Goal: Transaction & Acquisition: Purchase product/service

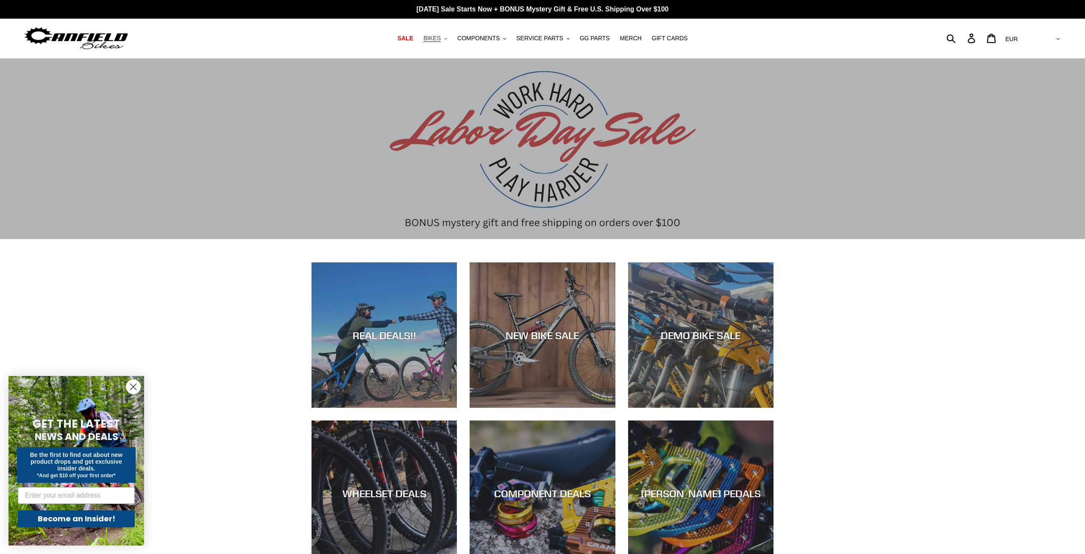
click at [447, 38] on icon ".cls-1{fill:#231f20}" at bounding box center [445, 38] width 3 height 3
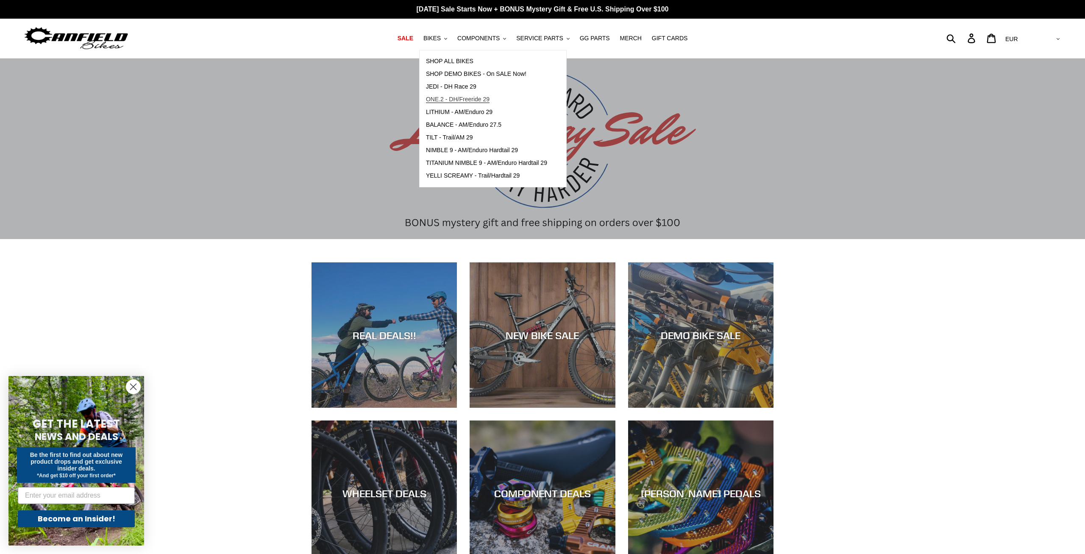
click at [489, 96] on span "ONE.2 - DH/Freeride 29" at bounding box center [458, 99] width 64 height 7
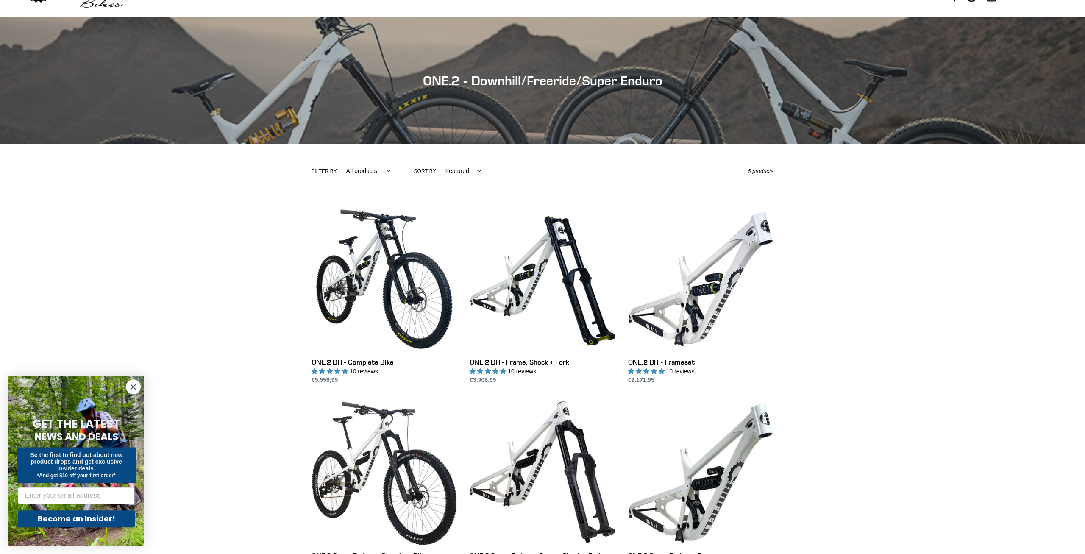
scroll to position [173, 0]
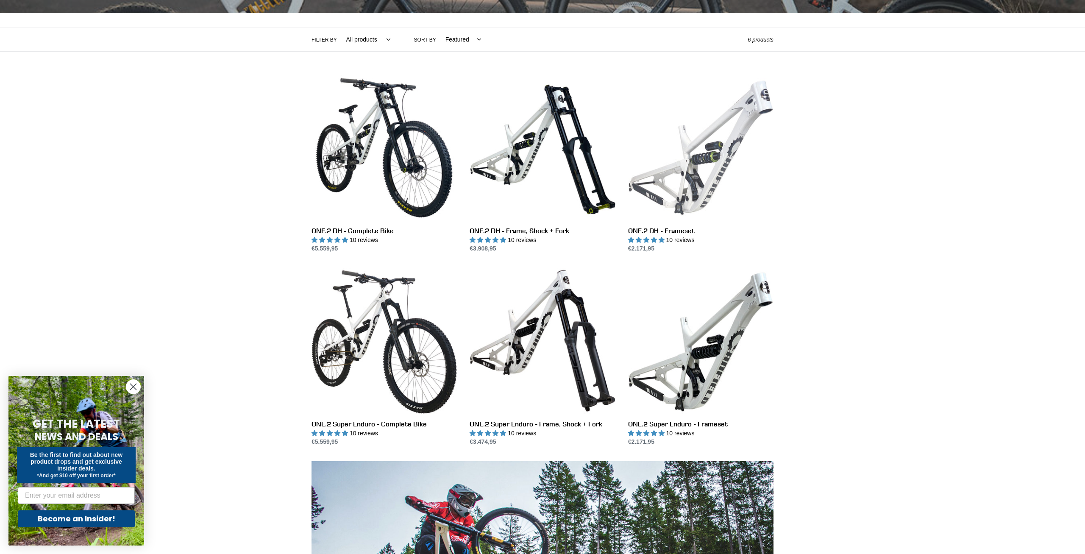
click at [705, 155] on link "ONE.2 DH - Frameset" at bounding box center [700, 164] width 145 height 178
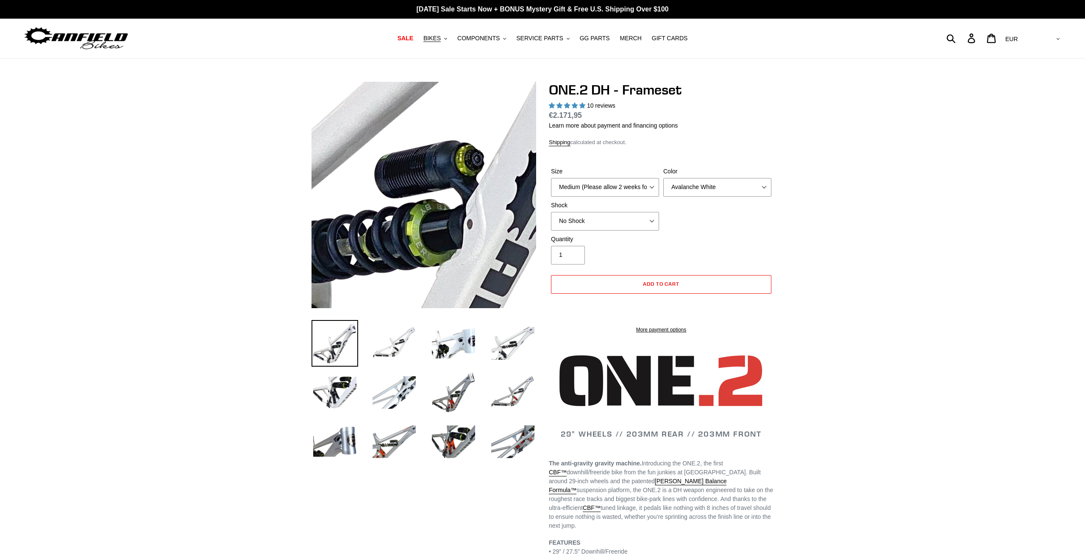
select select "highest-rating"
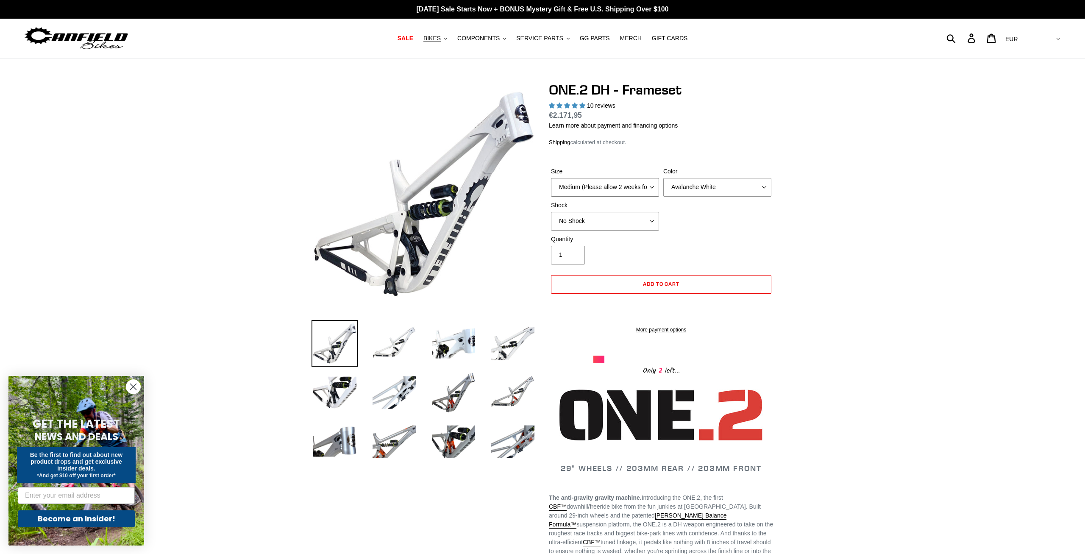
click at [551, 178] on select "Medium (Please allow 2 weeks for delivery) Large (Sold Out)" at bounding box center [605, 187] width 108 height 19
click at [644, 184] on select "Medium (Please allow 2 weeks for delivery) Large (Sold Out)" at bounding box center [605, 187] width 108 height 19
click at [663, 178] on select "Avalanche White Bentonite Grey" at bounding box center [717, 187] width 108 height 19
select select "Bentonite Grey"
click option "Bentonite Grey" at bounding box center [0, 0] width 0 height 0
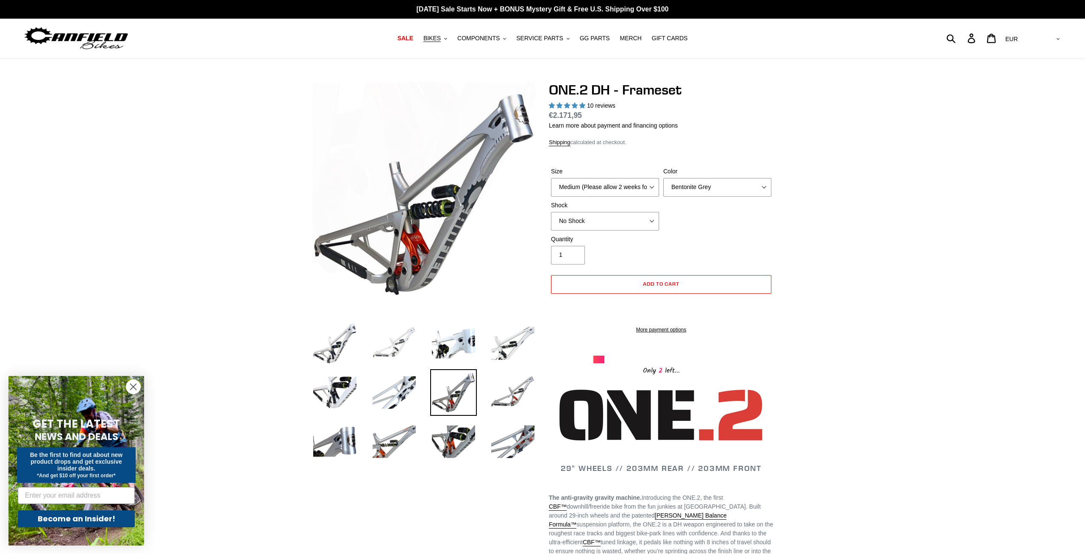
click at [397, 347] on img at bounding box center [394, 343] width 47 height 47
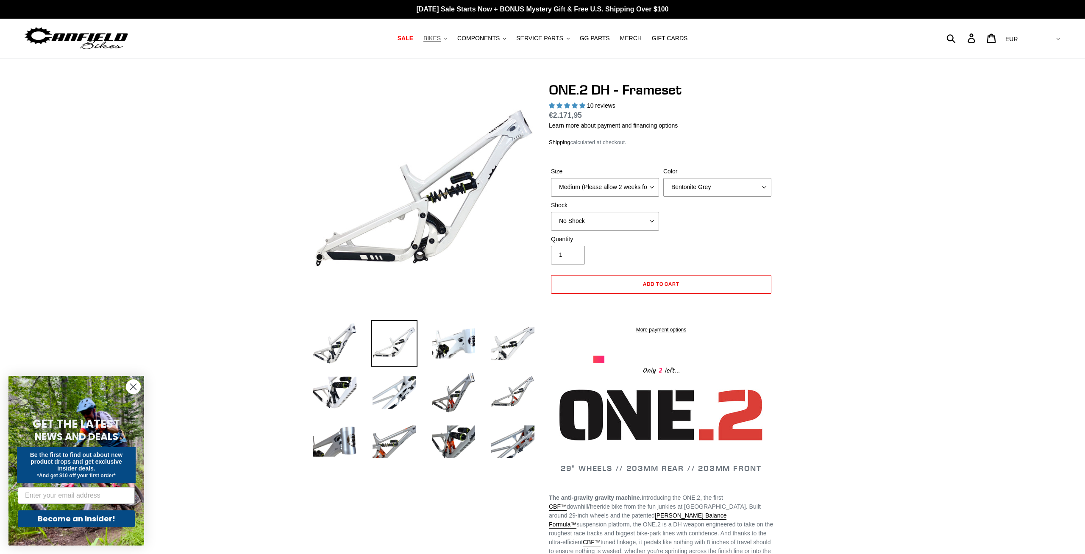
click at [450, 36] on button "BIKES .cls-1{fill:#231f20}" at bounding box center [435, 38] width 32 height 11
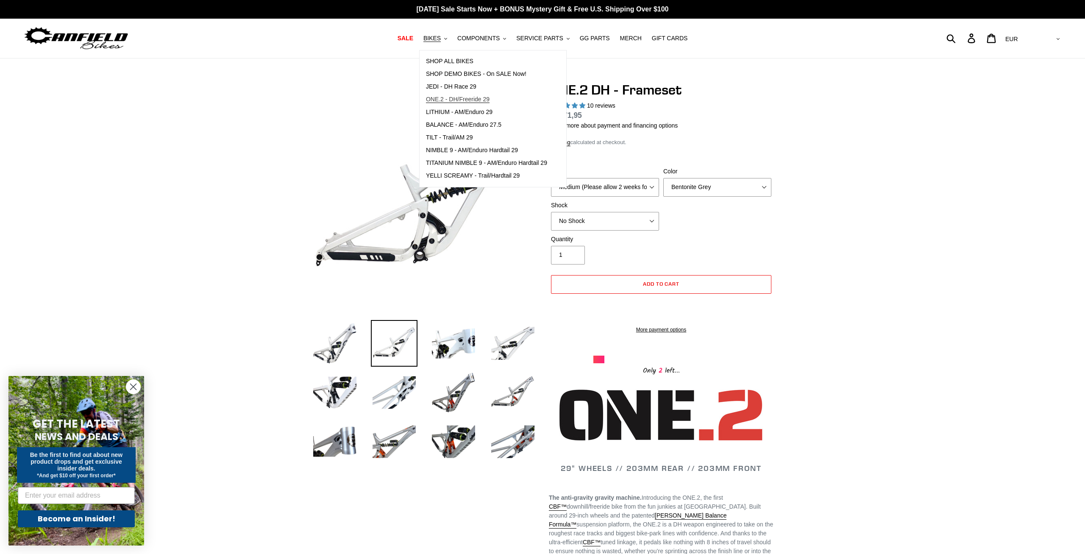
click at [472, 99] on span "ONE.2 - DH/Freeride 29" at bounding box center [458, 99] width 64 height 7
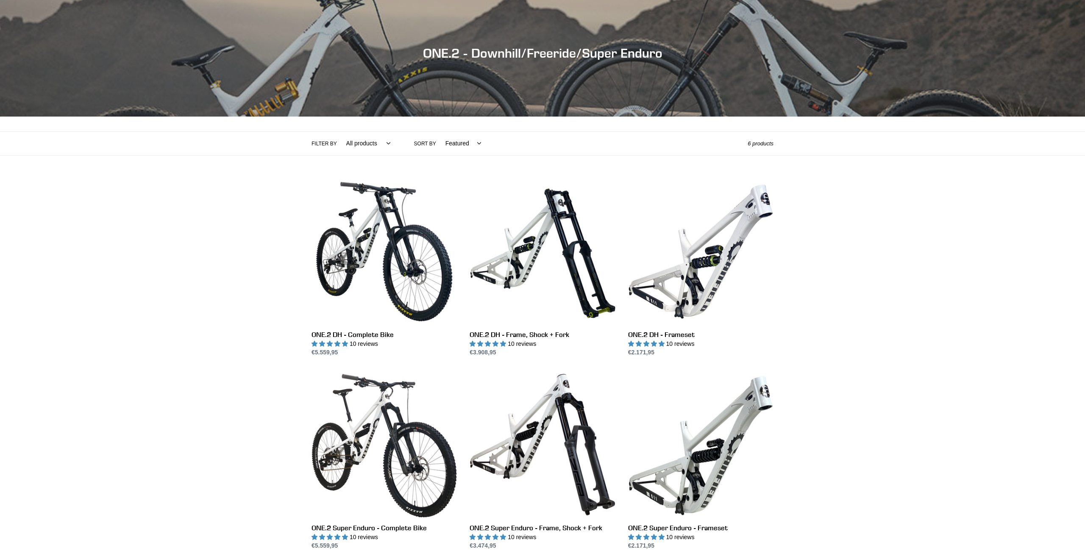
scroll to position [130, 0]
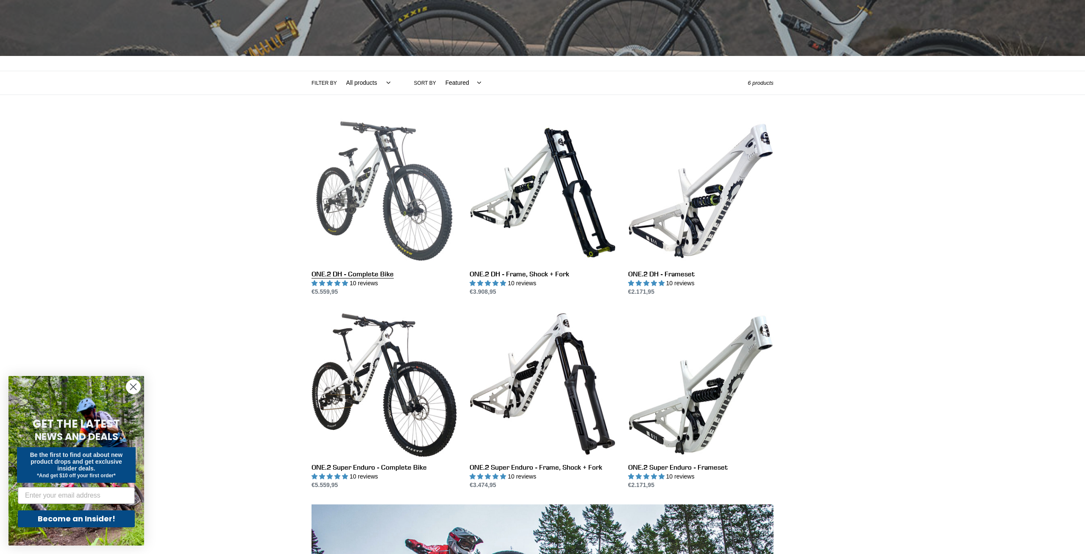
click at [383, 167] on link "ONE.2 DH - Complete Bike" at bounding box center [383, 207] width 145 height 178
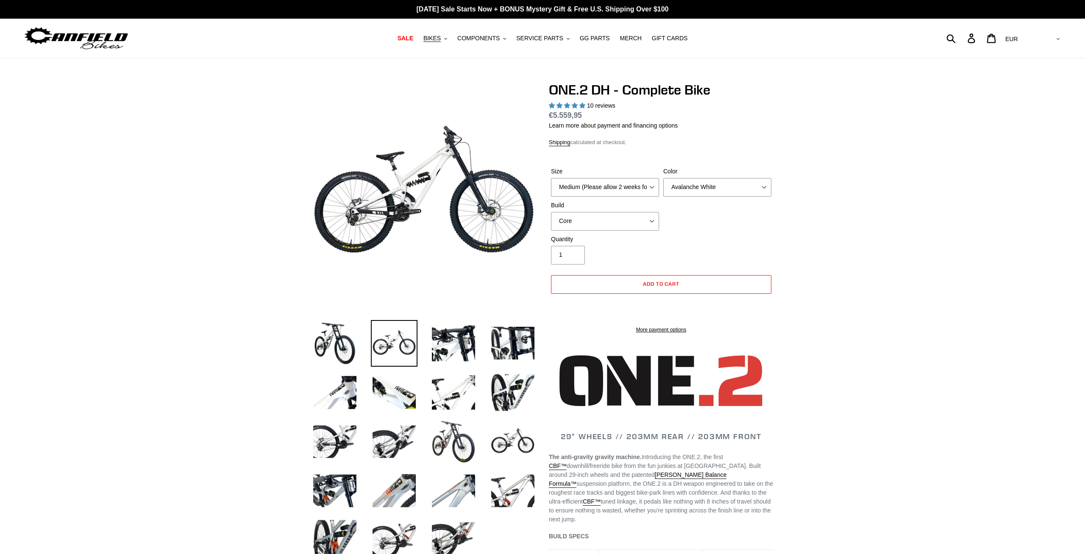
select select "highest-rating"
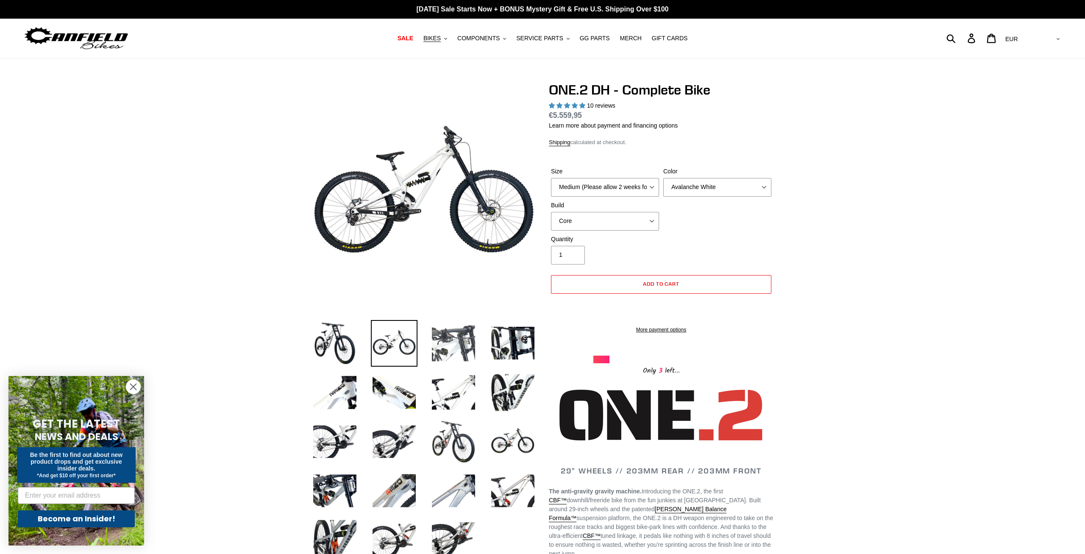
click at [451, 349] on img at bounding box center [453, 343] width 47 height 47
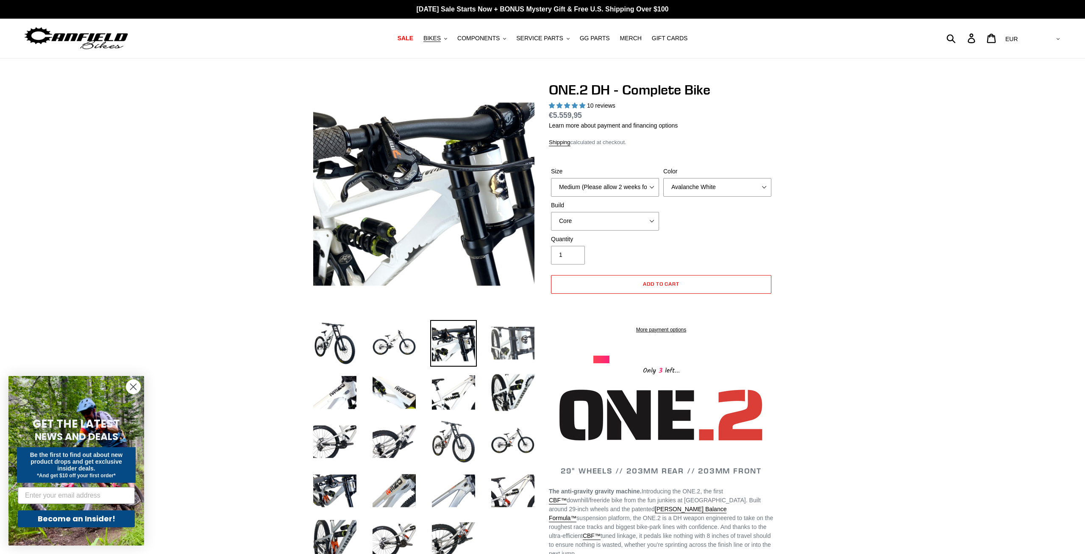
click at [511, 337] on img at bounding box center [512, 343] width 47 height 47
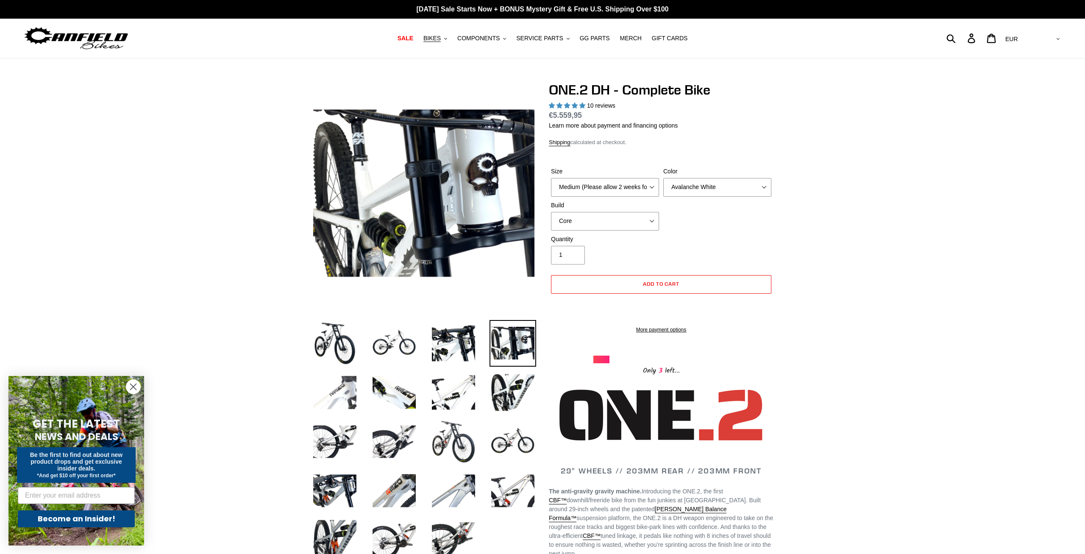
click at [332, 391] on img at bounding box center [334, 392] width 47 height 47
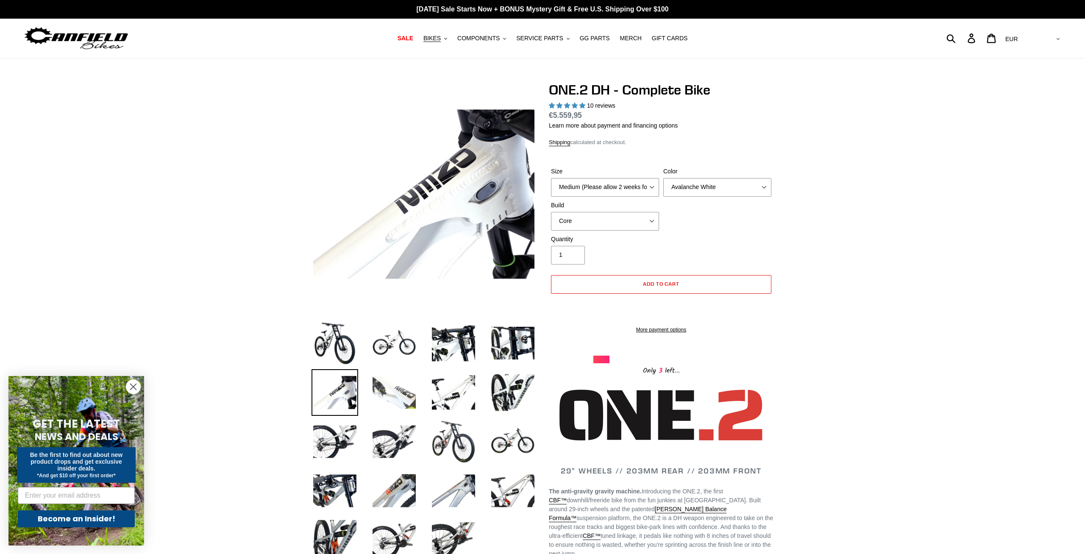
click at [402, 390] on img at bounding box center [394, 392] width 47 height 47
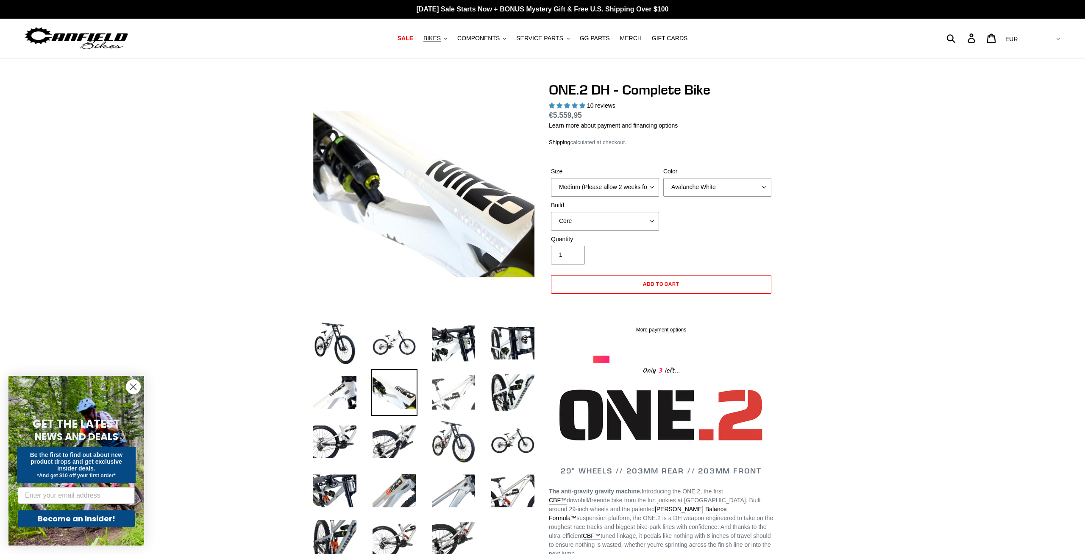
click at [457, 391] on img at bounding box center [453, 392] width 47 height 47
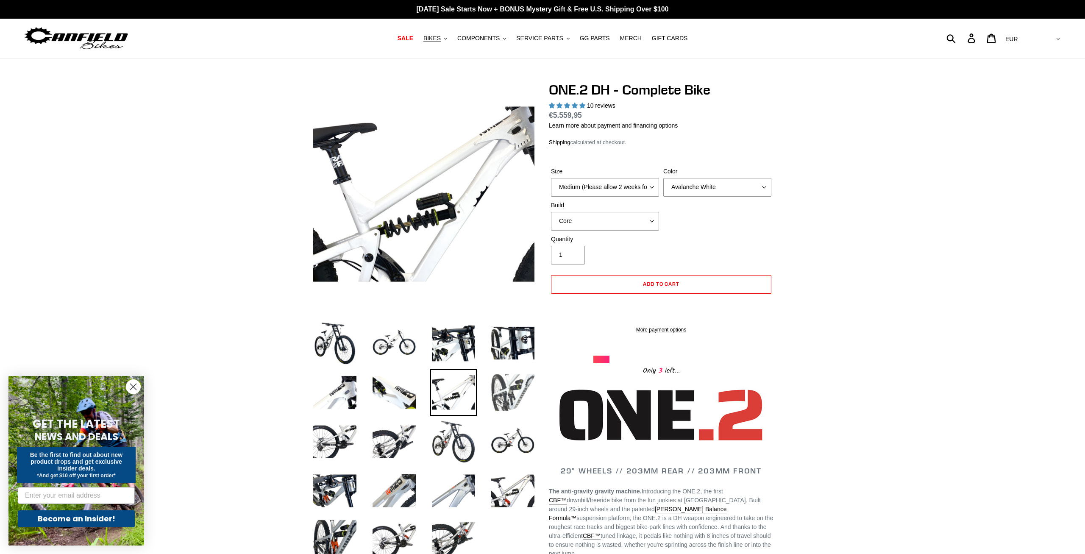
click at [505, 392] on img at bounding box center [512, 392] width 47 height 47
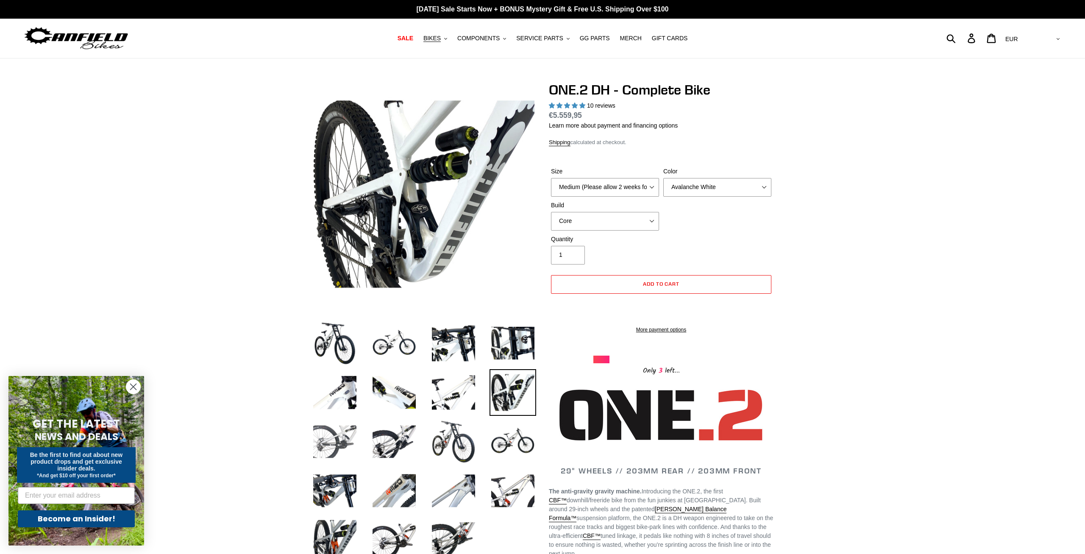
click at [336, 445] on img at bounding box center [334, 441] width 47 height 47
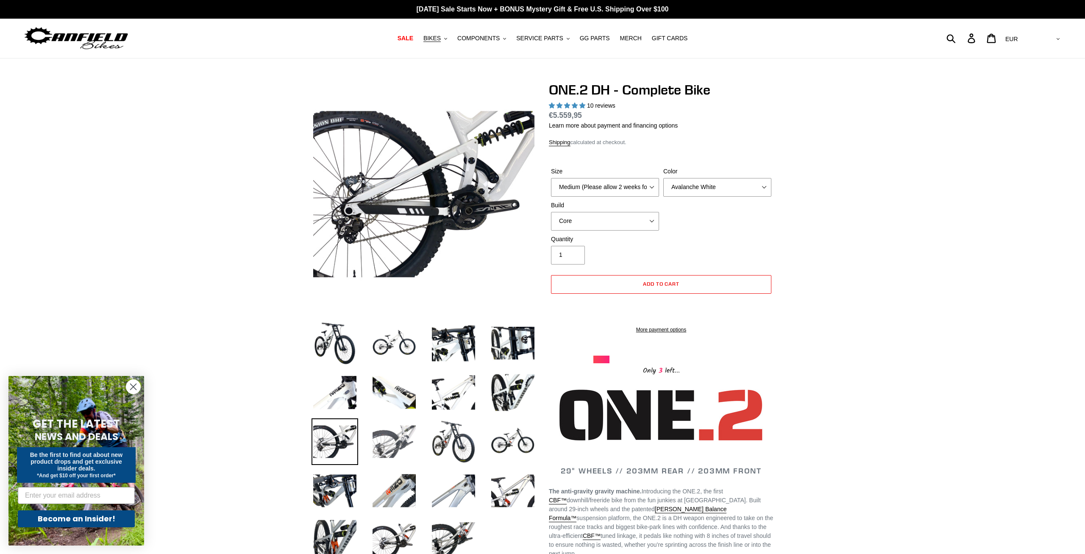
click at [381, 438] on img at bounding box center [394, 441] width 47 height 47
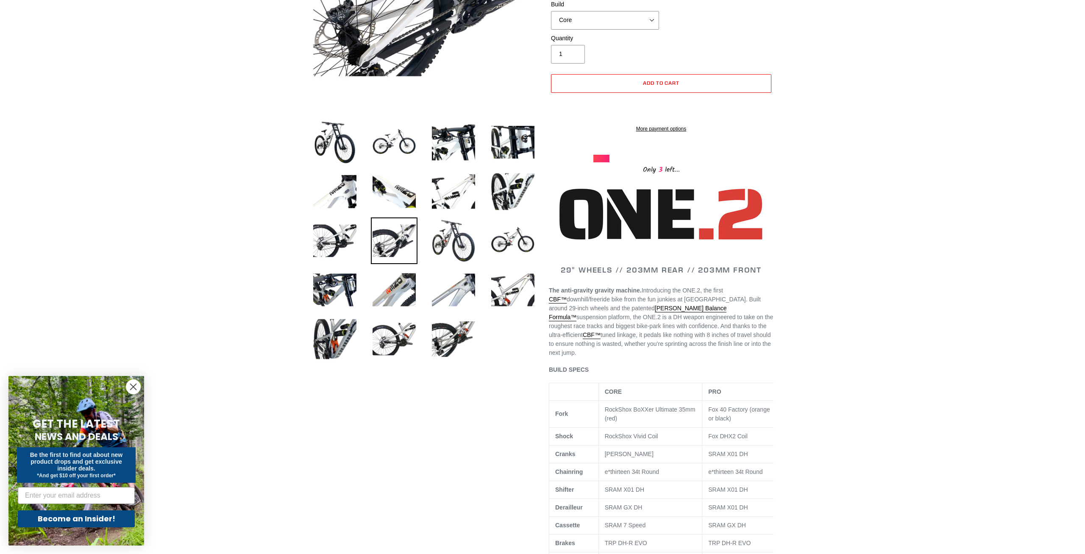
scroll to position [86, 0]
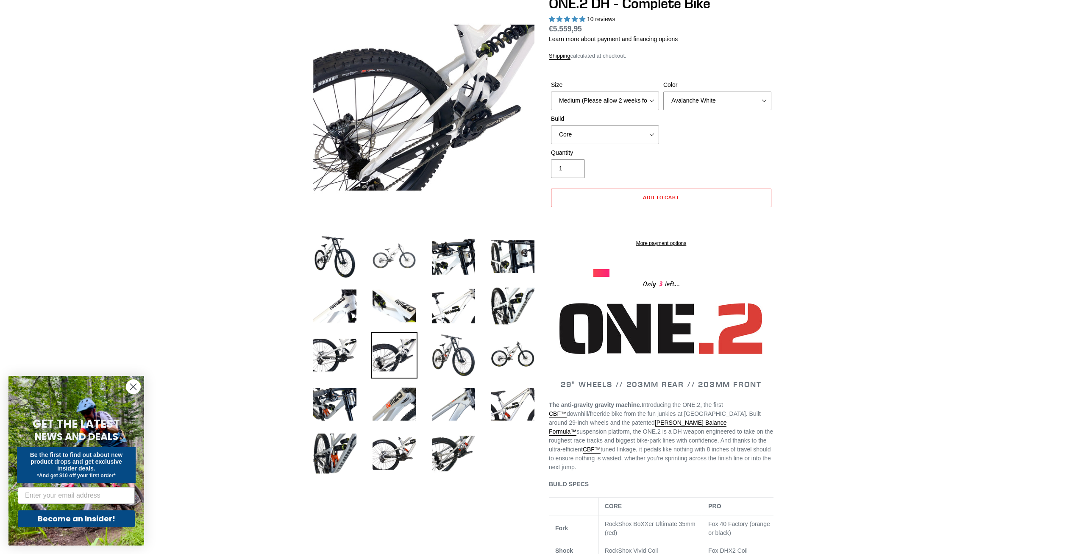
click at [396, 259] on img at bounding box center [394, 256] width 47 height 47
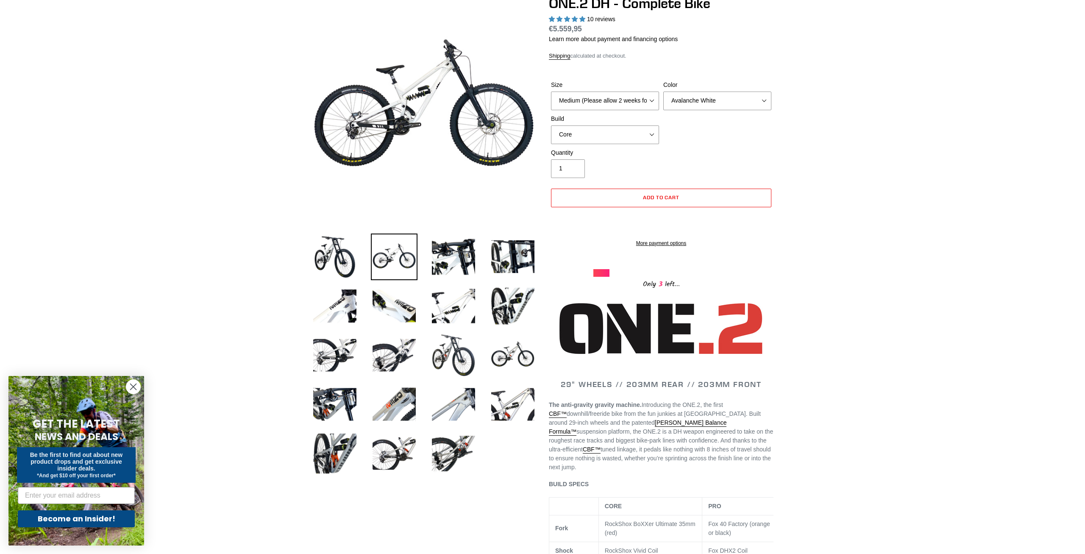
scroll to position [0, 0]
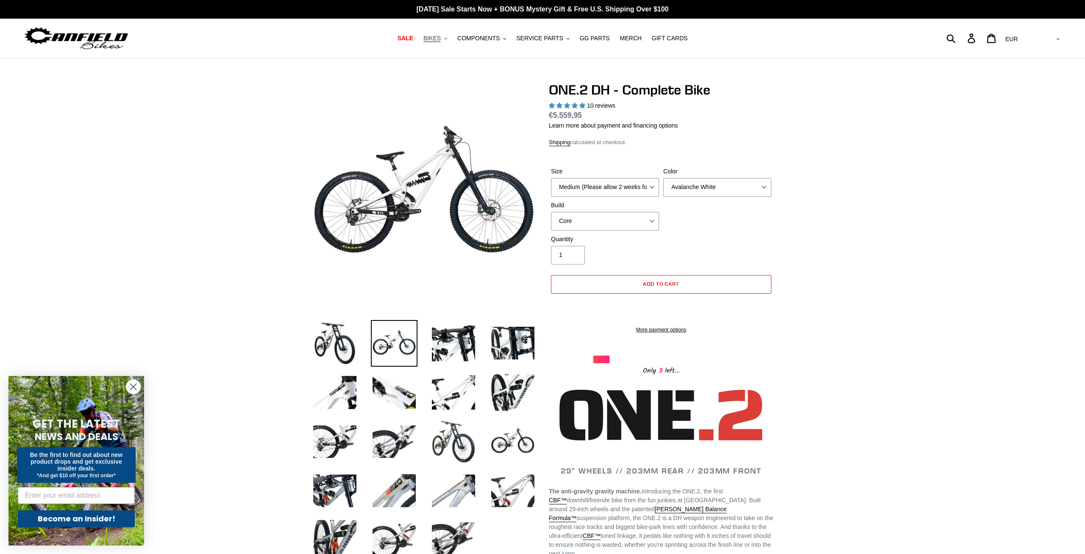
click at [450, 42] on button "BIKES .cls-1{fill:#231f20}" at bounding box center [435, 38] width 32 height 11
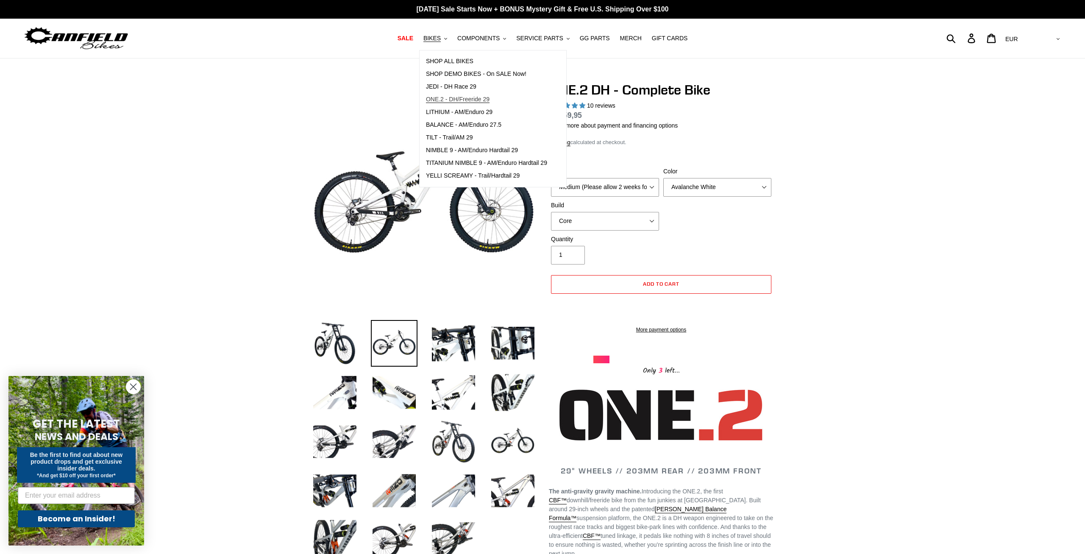
click at [476, 101] on span "ONE.2 - DH/Freeride 29" at bounding box center [458, 99] width 64 height 7
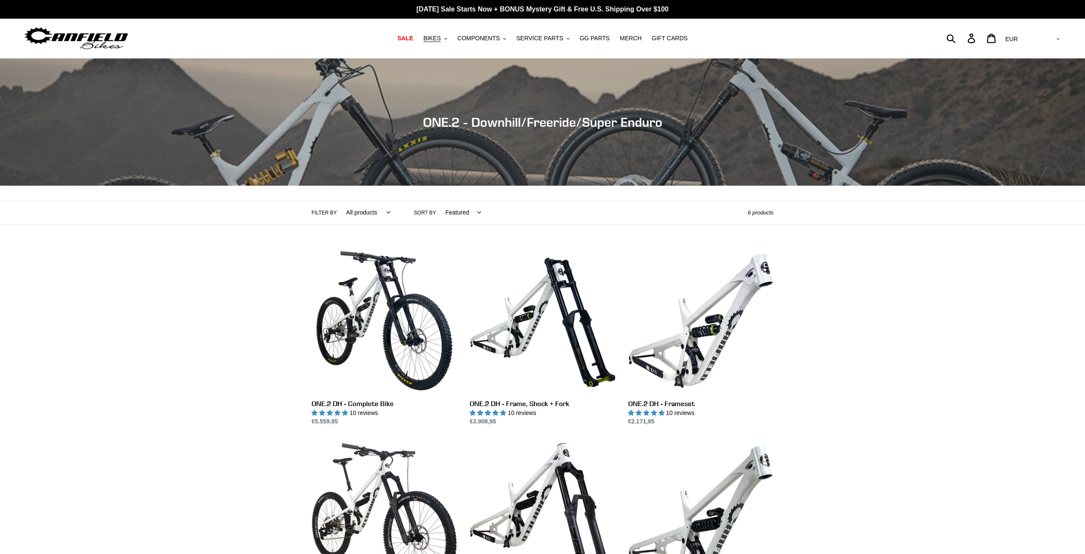
scroll to position [130, 0]
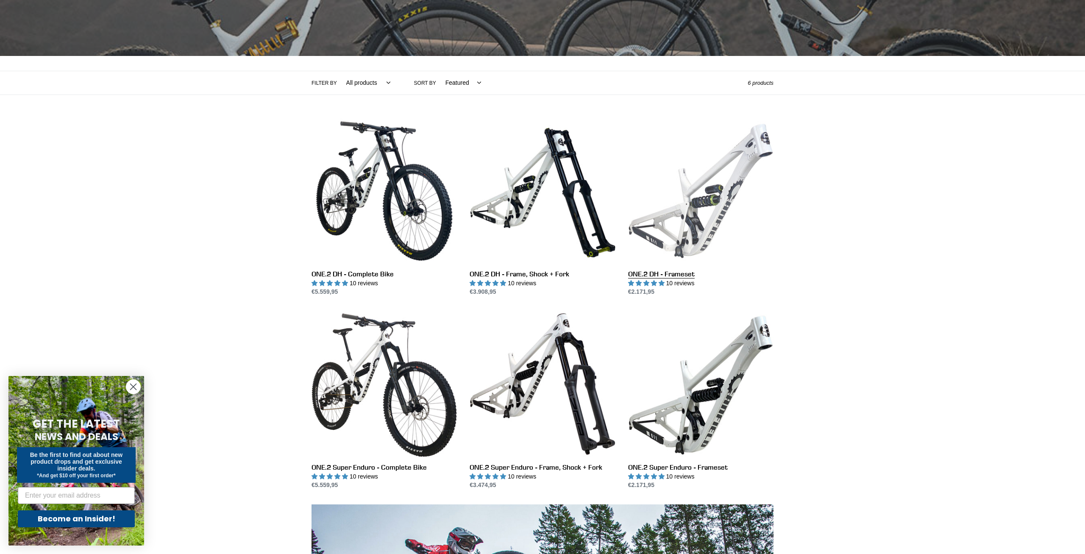
click at [724, 175] on link "ONE.2 DH - Frameset" at bounding box center [700, 207] width 145 height 178
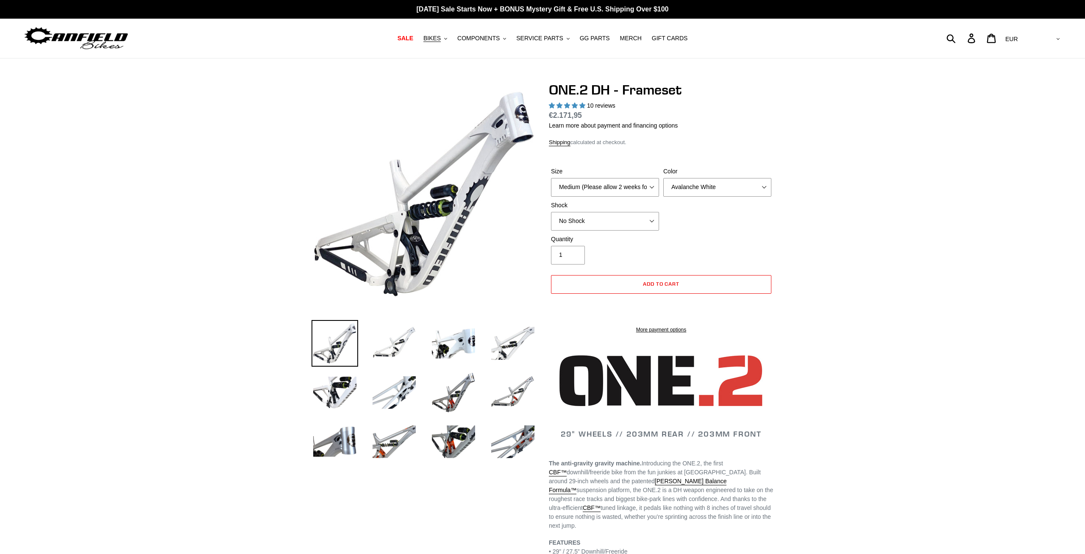
select select "highest-rating"
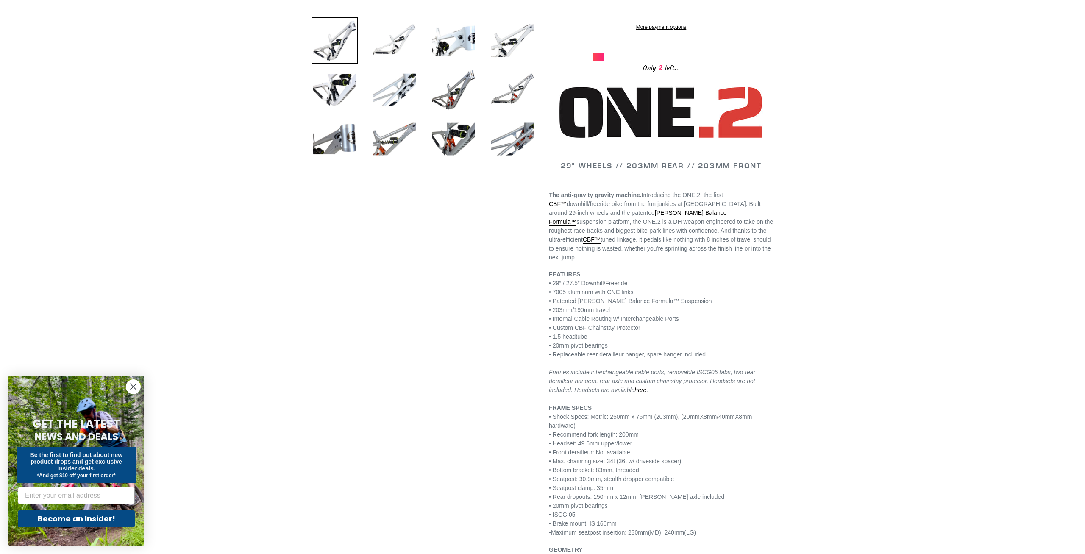
scroll to position [43, 0]
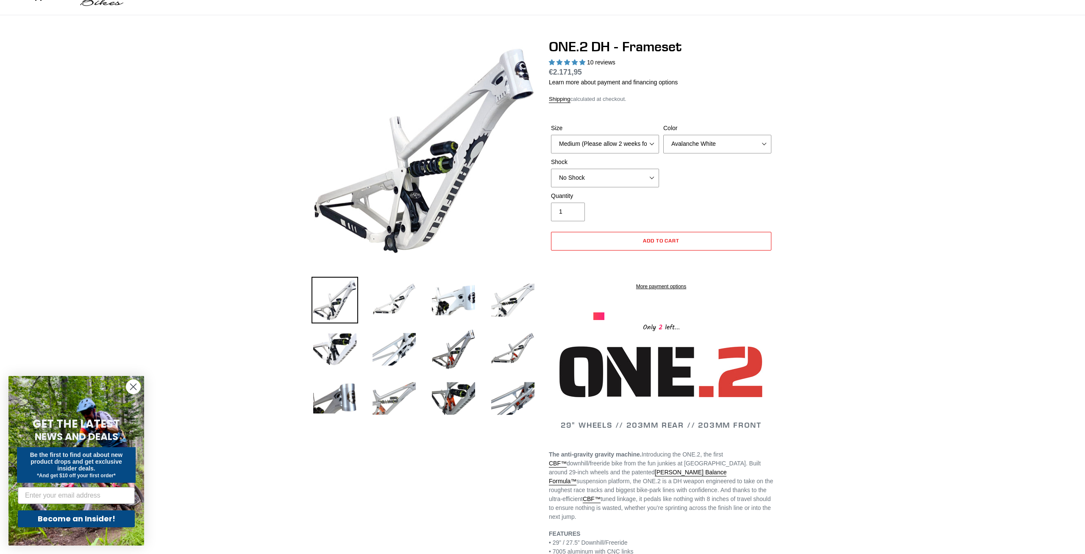
click at [394, 397] on img at bounding box center [394, 398] width 47 height 47
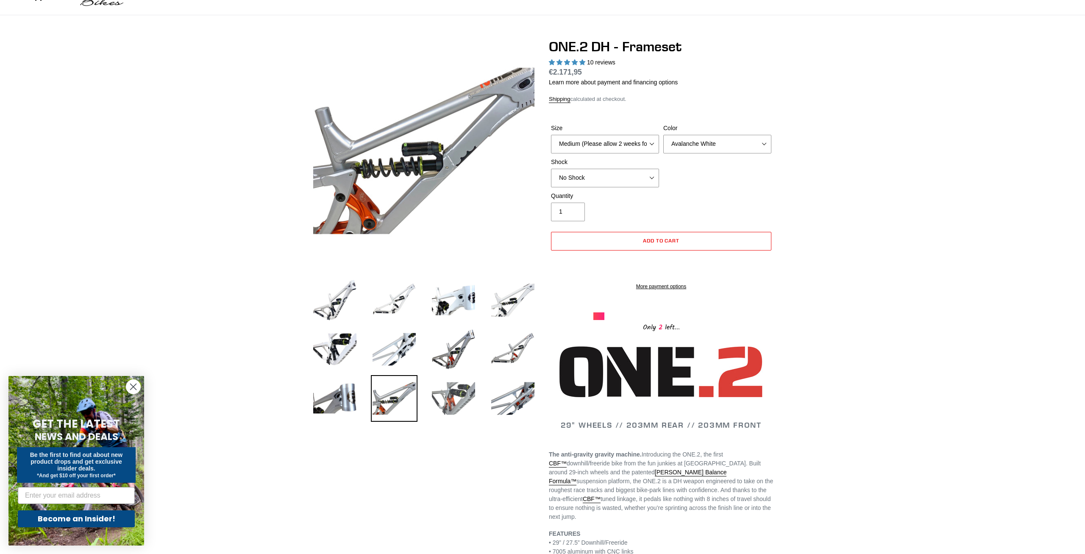
click at [443, 400] on img at bounding box center [453, 398] width 47 height 47
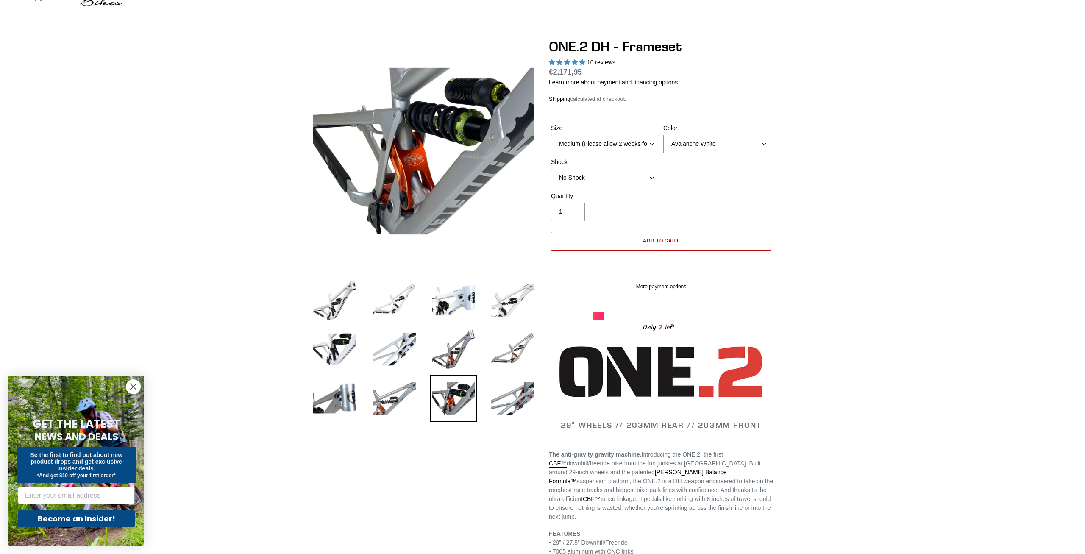
scroll to position [0, 0]
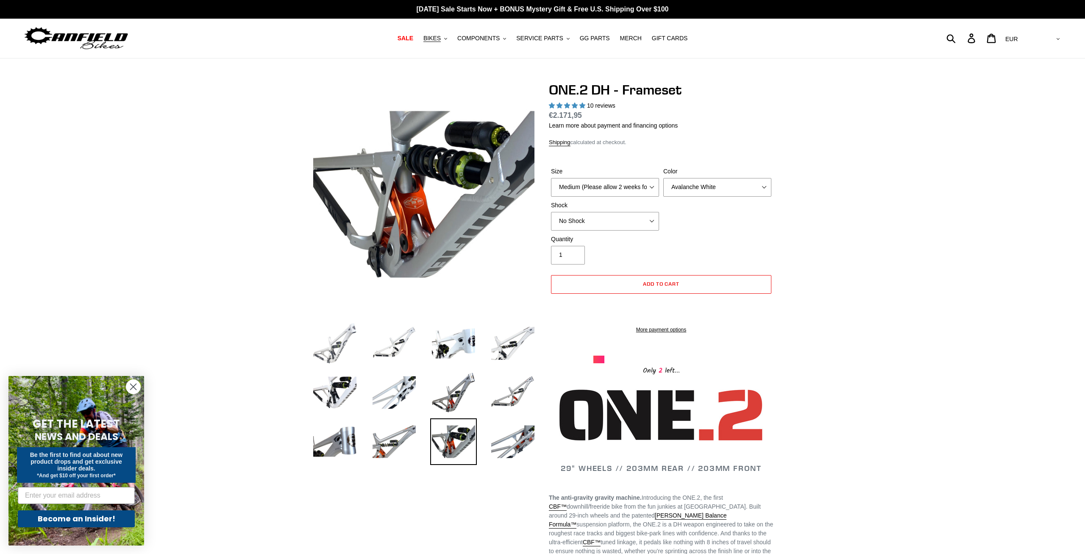
click at [333, 347] on img at bounding box center [334, 343] width 47 height 47
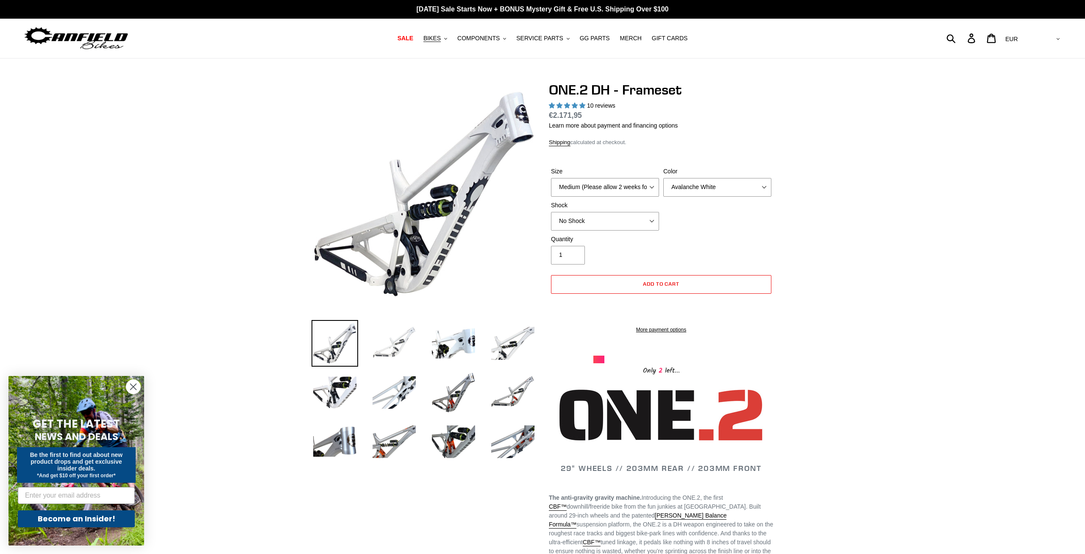
click at [395, 354] on img at bounding box center [394, 343] width 47 height 47
